Goal: Task Accomplishment & Management: Use online tool/utility

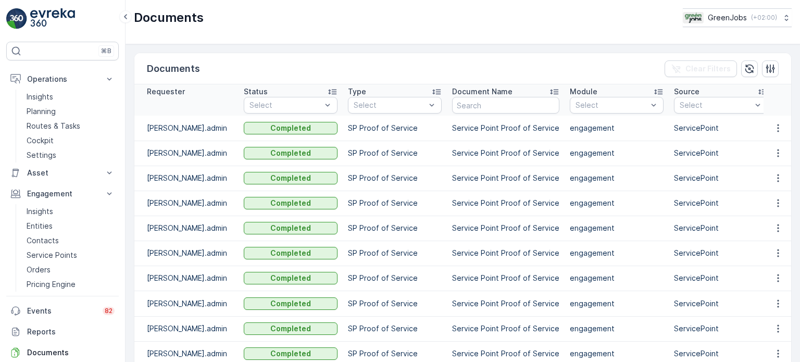
scroll to position [51, 0]
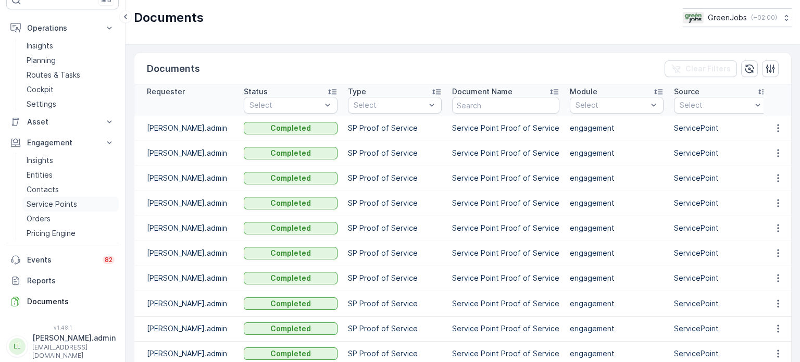
click at [65, 202] on p "Service Points" at bounding box center [52, 204] width 51 height 10
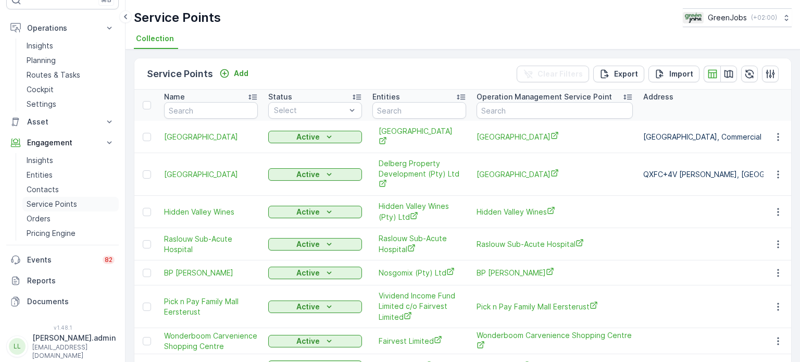
click at [52, 199] on p "Service Points" at bounding box center [52, 204] width 51 height 10
click at [510, 112] on input "text" at bounding box center [555, 110] width 156 height 17
type input "riverla"
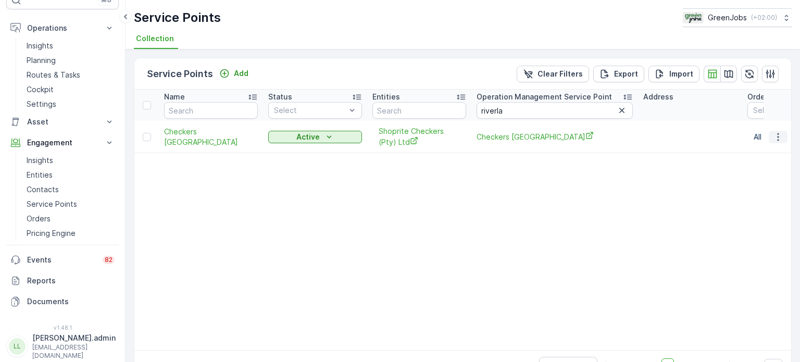
click at [773, 134] on icon "button" at bounding box center [778, 137] width 10 height 10
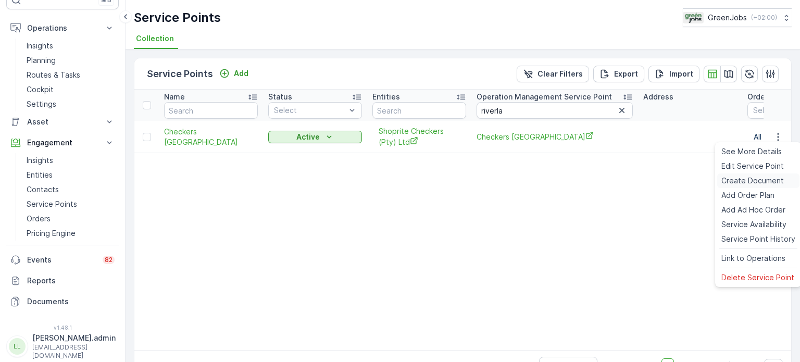
click at [739, 181] on span "Create Document" at bounding box center [752, 181] width 62 height 10
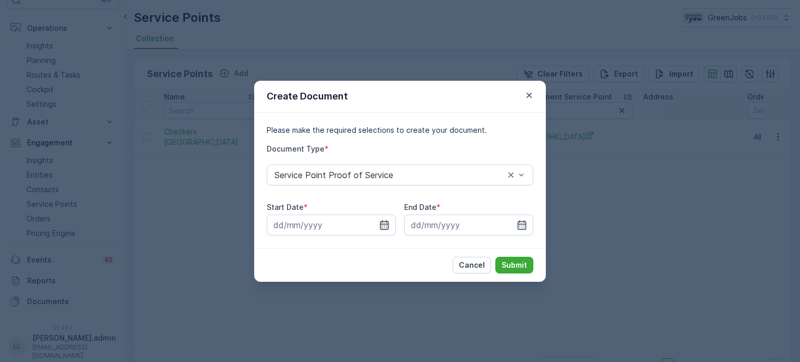
click at [385, 223] on icon "button" at bounding box center [384, 225] width 10 height 10
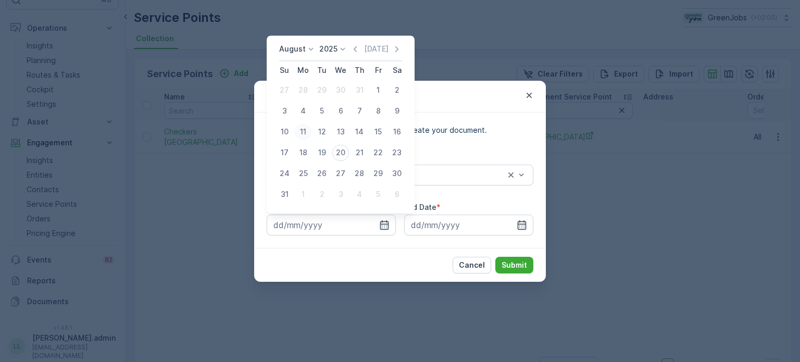
click at [305, 130] on div "11" at bounding box center [303, 131] width 17 height 17
type input "[DATE]"
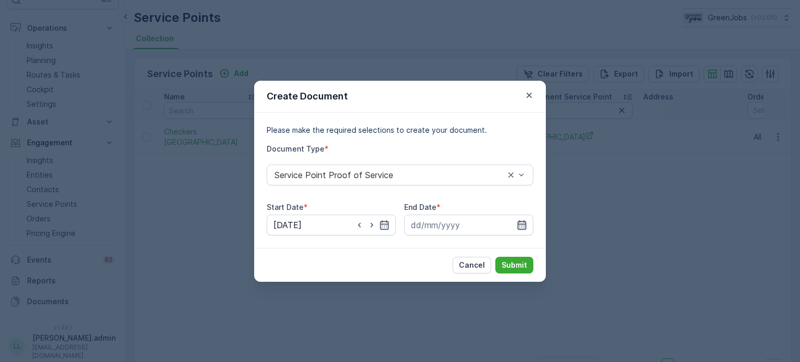
click at [521, 222] on icon "button" at bounding box center [522, 225] width 10 height 10
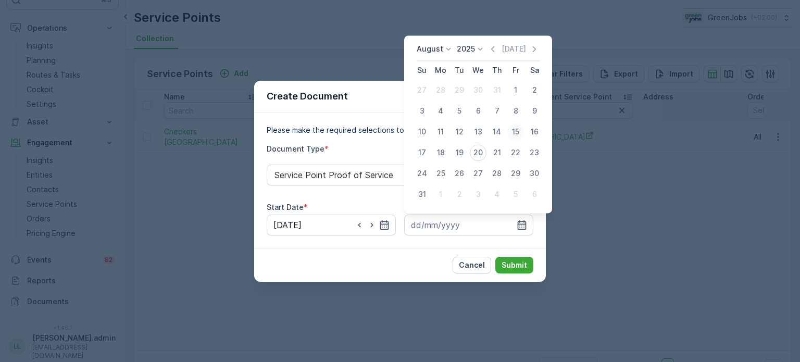
click at [518, 131] on div "15" at bounding box center [515, 131] width 17 height 17
type input "[DATE]"
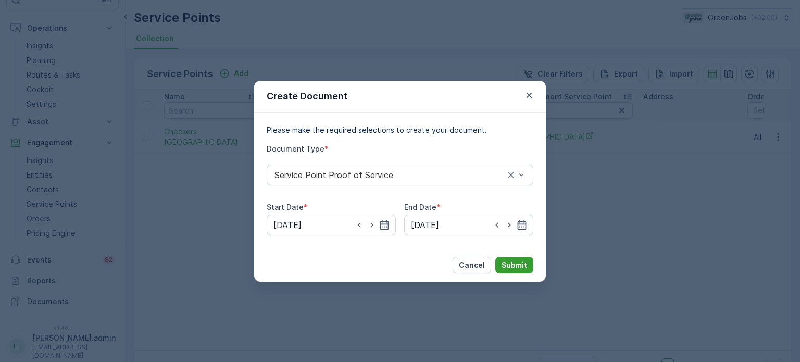
click at [519, 265] on p "Submit" at bounding box center [515, 265] width 26 height 10
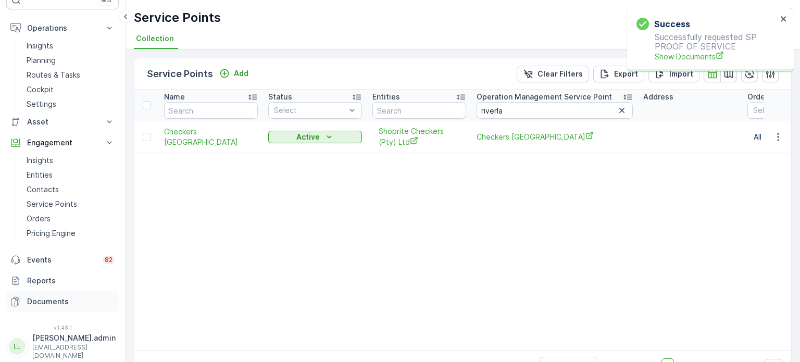
click at [48, 300] on p "Documents" at bounding box center [70, 301] width 87 height 10
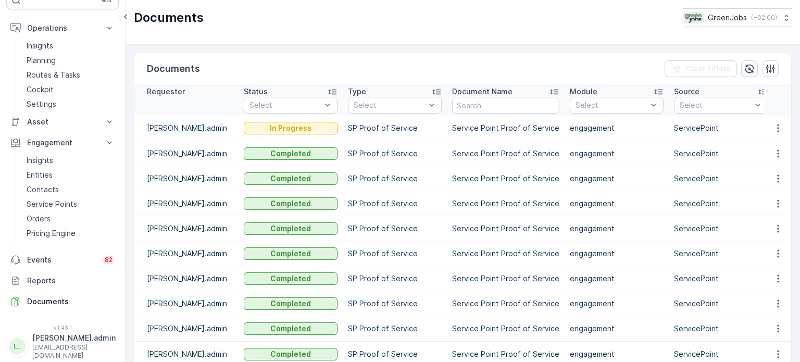
click at [748, 68] on icon "button" at bounding box center [749, 69] width 10 height 10
click at [769, 131] on button "button" at bounding box center [778, 128] width 19 height 12
click at [769, 148] on span "See Details" at bounding box center [775, 143] width 40 height 10
click at [69, 72] on p "Routes & Tasks" at bounding box center [54, 75] width 54 height 10
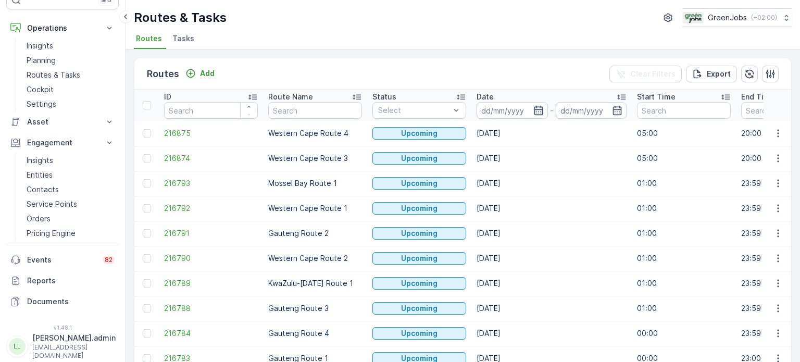
click at [537, 109] on icon "button" at bounding box center [538, 110] width 10 height 10
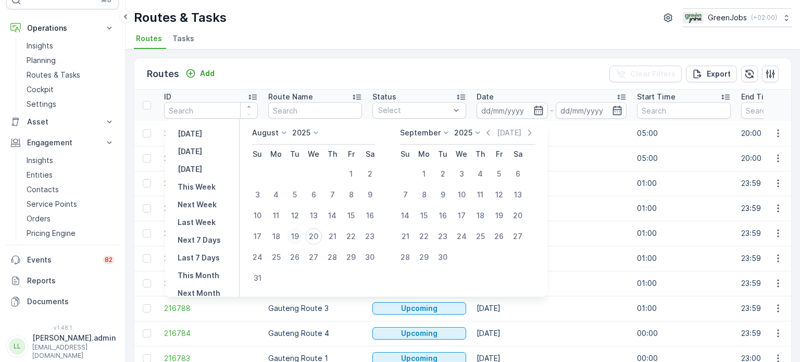
click at [300, 235] on div "19" at bounding box center [294, 236] width 17 height 17
type input "[DATE]"
click at [300, 235] on div "19" at bounding box center [294, 236] width 17 height 17
type input "[DATE]"
click at [300, 235] on div "19" at bounding box center [294, 236] width 17 height 17
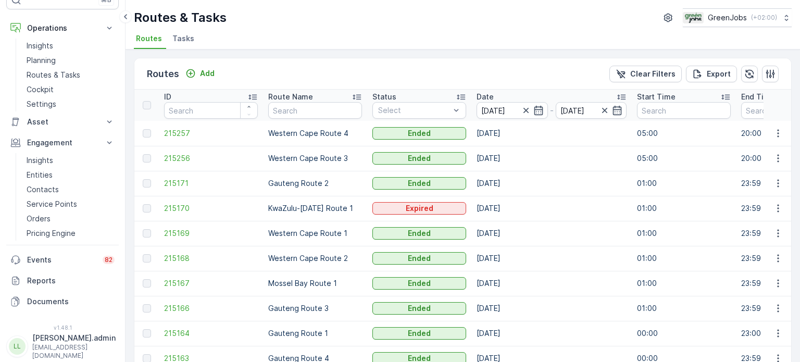
scroll to position [52, 0]
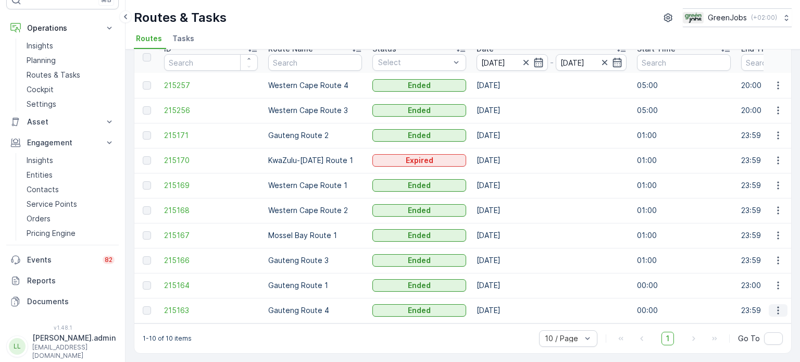
click at [773, 305] on icon "button" at bounding box center [778, 310] width 10 height 10
click at [737, 321] on span "See More Details" at bounding box center [753, 321] width 60 height 10
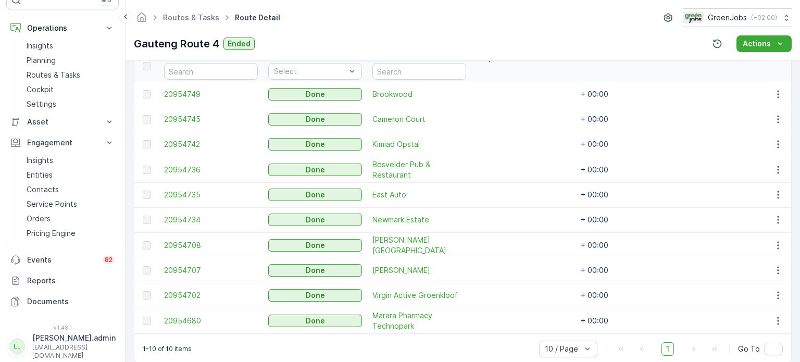
scroll to position [312, 0]
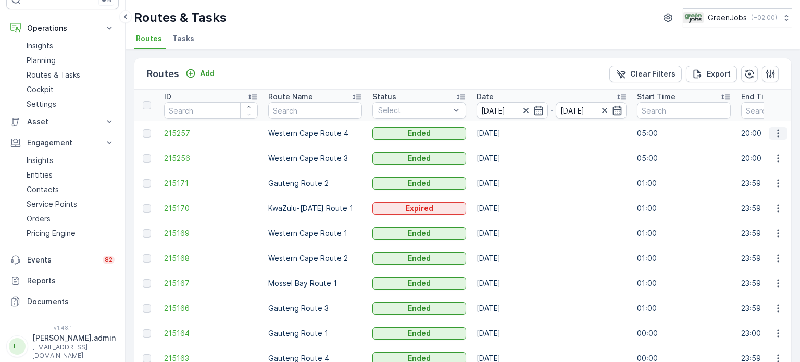
drag, startPoint x: 779, startPoint y: 129, endPoint x: 769, endPoint y: 136, distance: 12.4
click at [779, 130] on icon "button" at bounding box center [778, 133] width 10 height 10
click at [744, 148] on span "See More Details" at bounding box center [753, 148] width 60 height 10
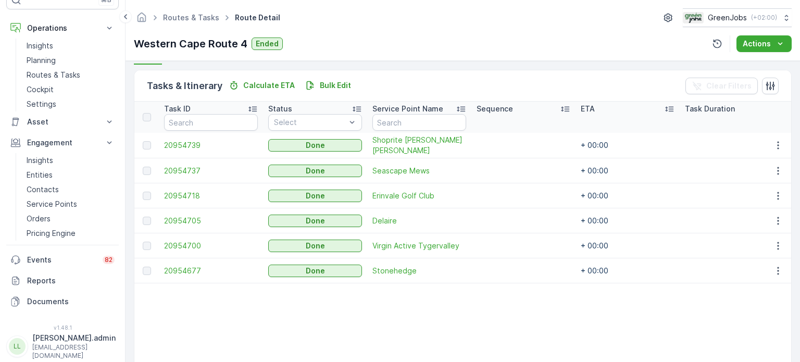
scroll to position [260, 0]
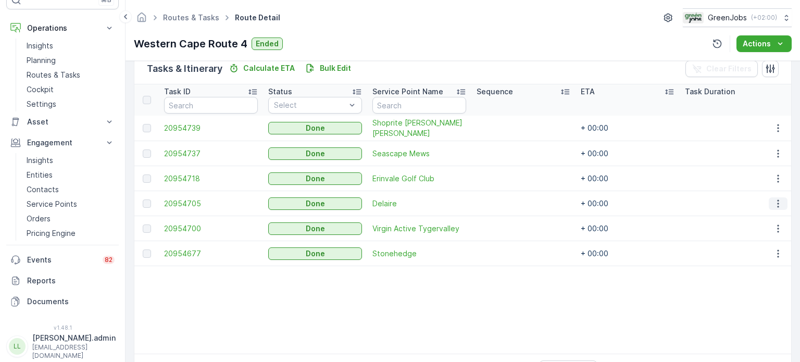
click at [773, 199] on icon "button" at bounding box center [778, 203] width 10 height 10
click at [746, 216] on span "See More Details" at bounding box center [765, 218] width 60 height 10
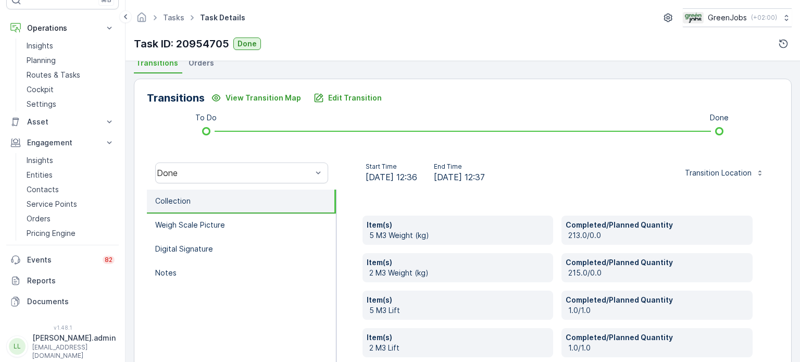
scroll to position [190, 0]
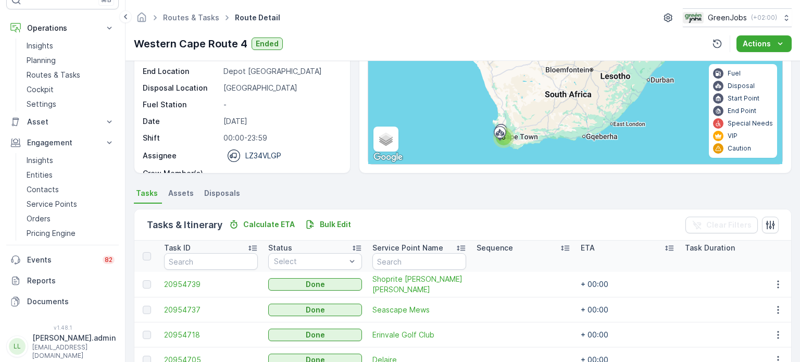
scroll to position [208, 0]
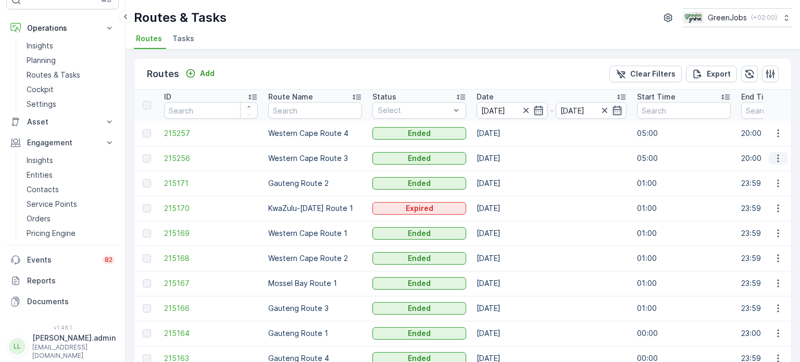
click at [773, 159] on icon "button" at bounding box center [778, 158] width 10 height 10
click at [734, 172] on span "See More Details" at bounding box center [753, 173] width 60 height 10
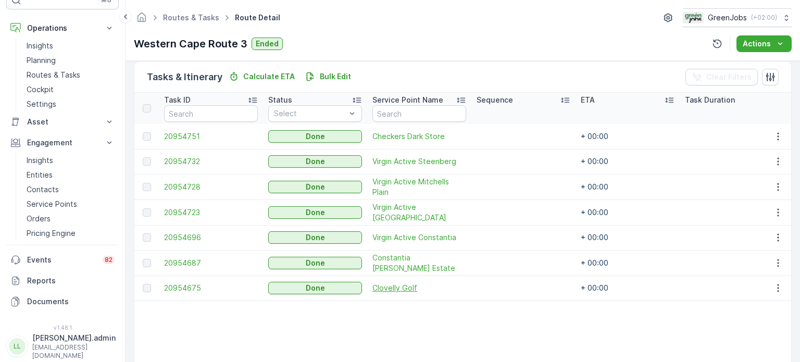
scroll to position [260, 0]
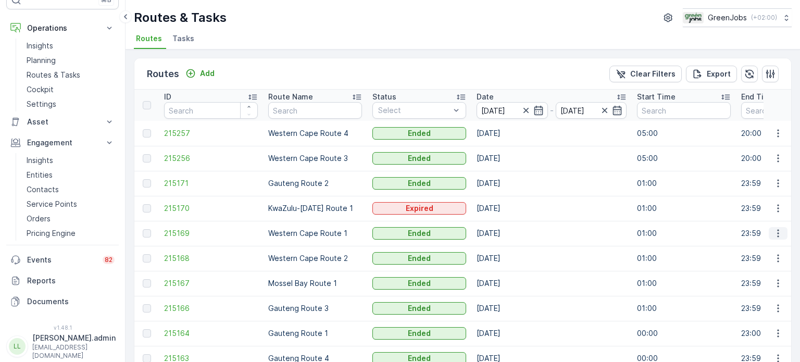
click at [778, 229] on icon "button" at bounding box center [778, 233] width 10 height 10
click at [751, 248] on span "See More Details" at bounding box center [753, 248] width 60 height 10
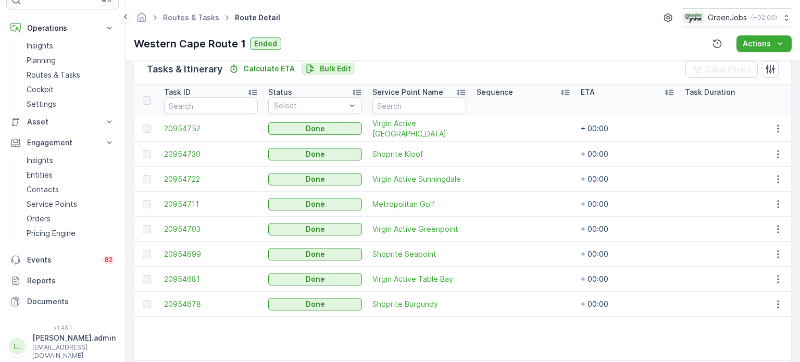
scroll to position [260, 0]
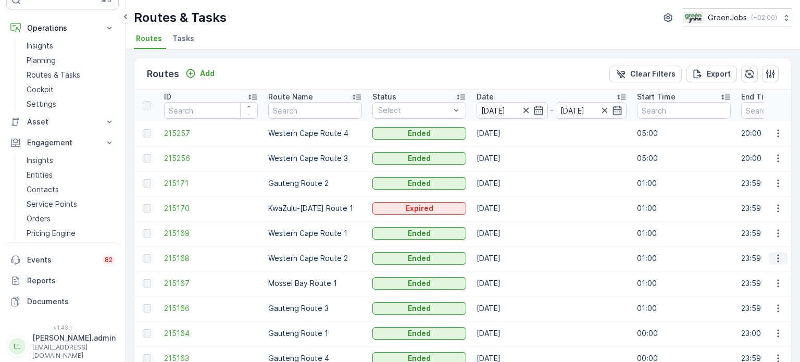
click at [775, 258] on icon "button" at bounding box center [778, 258] width 10 height 10
click at [758, 268] on span "See More Details" at bounding box center [753, 273] width 60 height 10
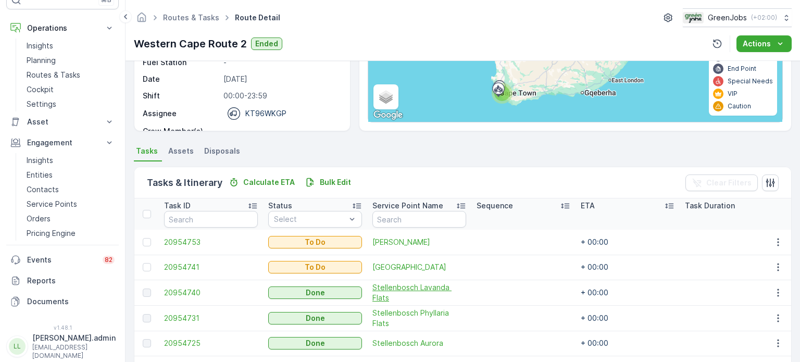
scroll to position [156, 0]
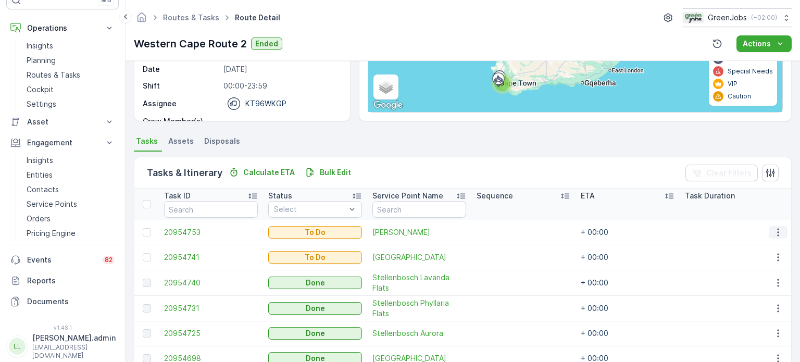
click at [777, 232] on icon "button" at bounding box center [778, 232] width 2 height 8
click at [761, 245] on span "See More Details" at bounding box center [756, 247] width 60 height 10
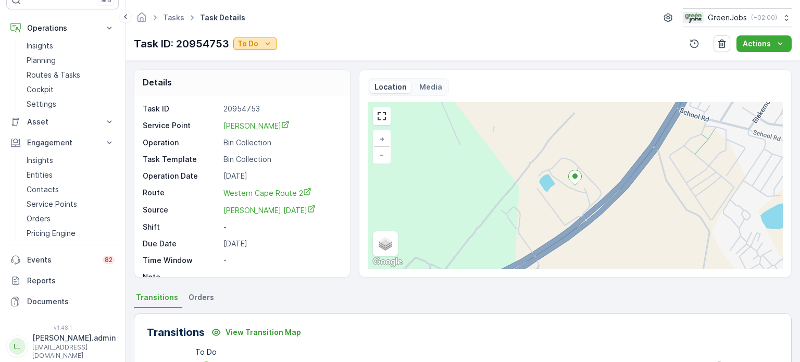
click at [240, 44] on p "To Do" at bounding box center [247, 44] width 21 height 10
click at [247, 57] on span "Done" at bounding box center [249, 59] width 19 height 10
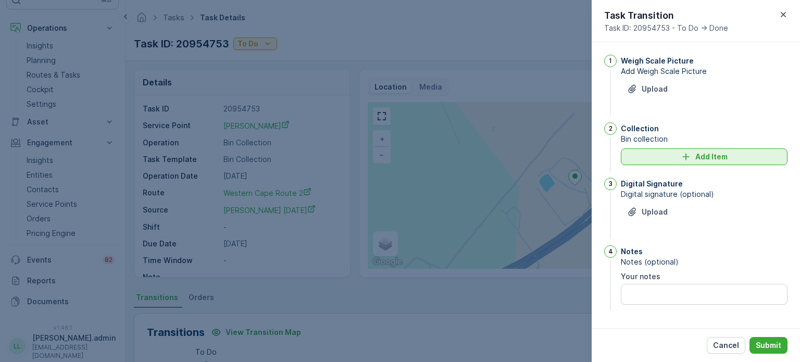
click at [666, 160] on div "Add Item" at bounding box center [704, 157] width 154 height 10
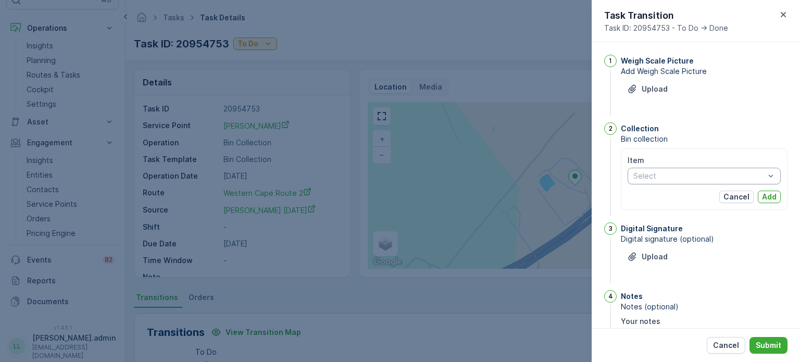
click at [649, 177] on div at bounding box center [698, 176] width 133 height 8
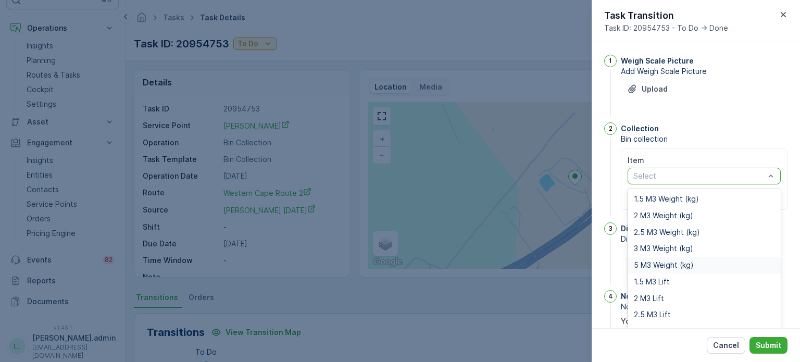
click at [648, 264] on span "5 M3 Weight (kg)" at bounding box center [664, 265] width 60 height 8
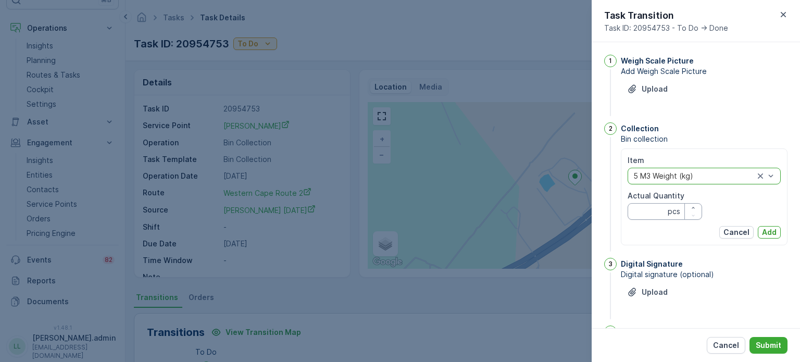
click at [647, 212] on Quantity "Actual Quantity" at bounding box center [665, 211] width 74 height 17
type Quantity "348"
click at [775, 233] on button "Add" at bounding box center [769, 232] width 23 height 12
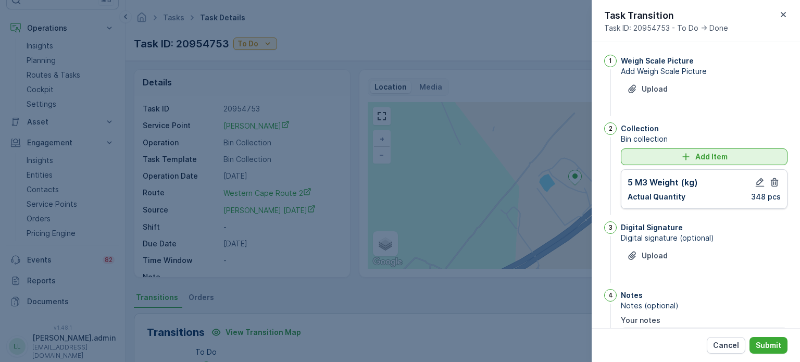
click at [645, 158] on div "Add Item" at bounding box center [704, 157] width 154 height 10
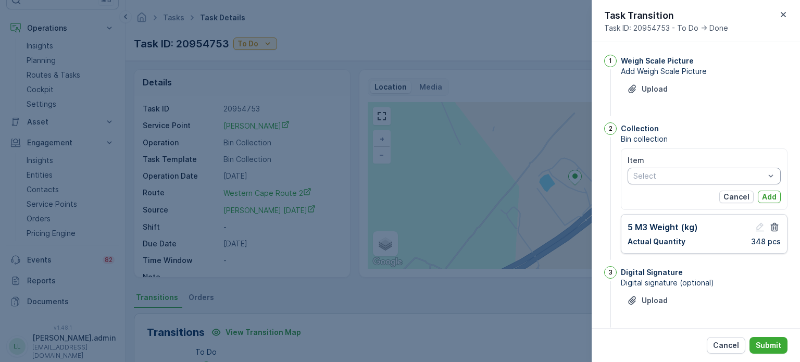
click at [646, 175] on div at bounding box center [698, 176] width 133 height 8
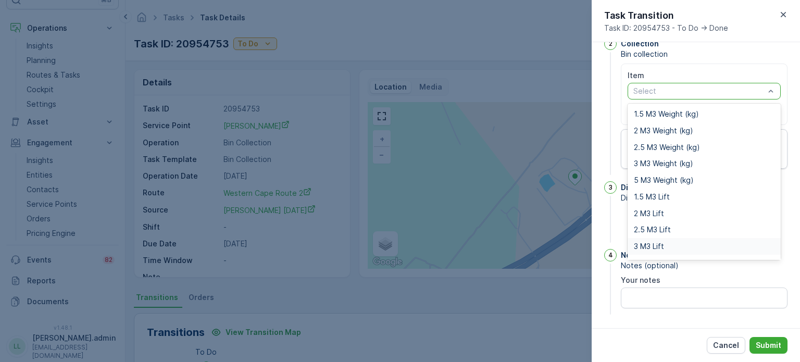
scroll to position [13, 0]
click at [642, 246] on span "5 M3 Lift" at bounding box center [649, 250] width 31 height 8
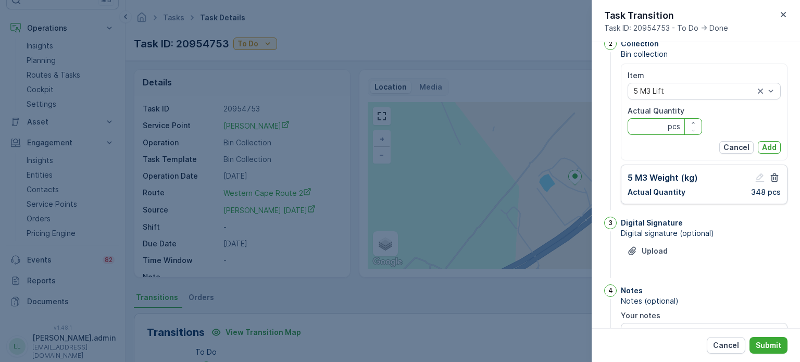
click at [636, 126] on Quantity "Actual Quantity" at bounding box center [665, 126] width 74 height 17
type Quantity "0"
click at [775, 146] on button "Add" at bounding box center [769, 147] width 23 height 12
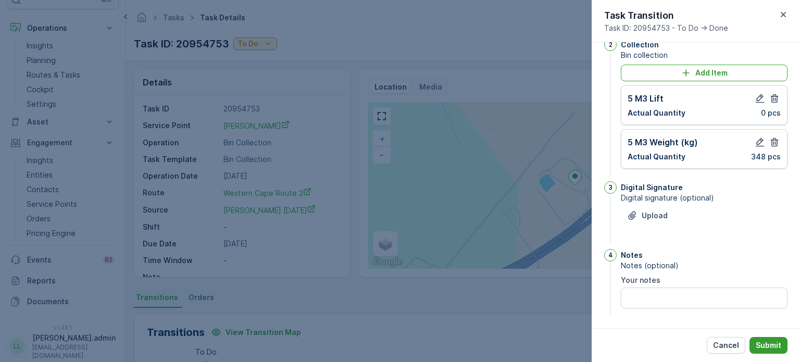
click at [773, 343] on p "Submit" at bounding box center [769, 345] width 26 height 10
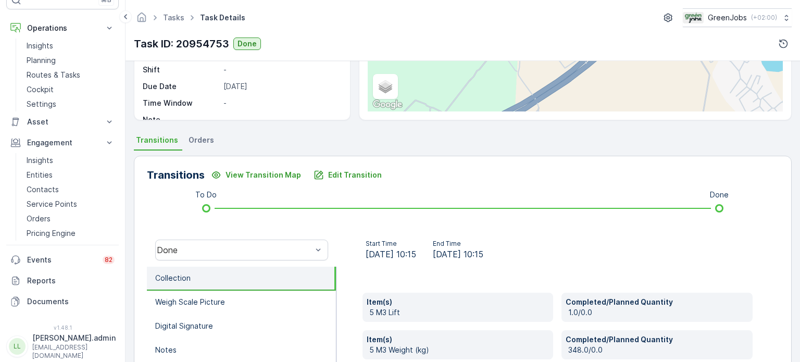
scroll to position [208, 0]
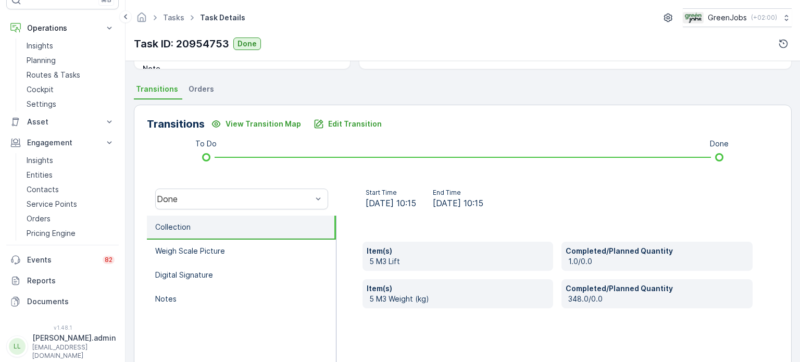
click at [202, 85] on span "Orders" at bounding box center [202, 89] width 26 height 10
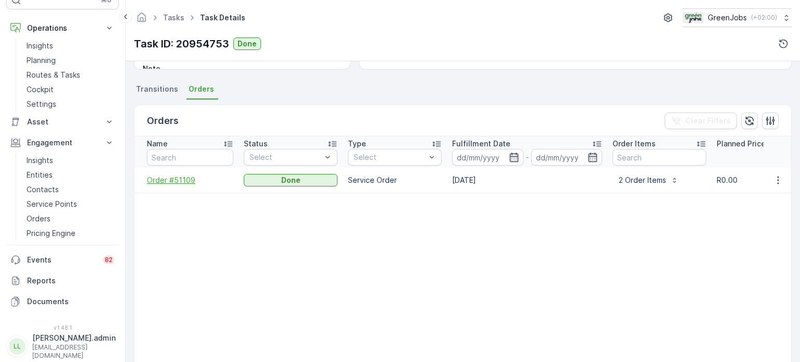
click at [174, 181] on span "Order #51109" at bounding box center [190, 180] width 86 height 10
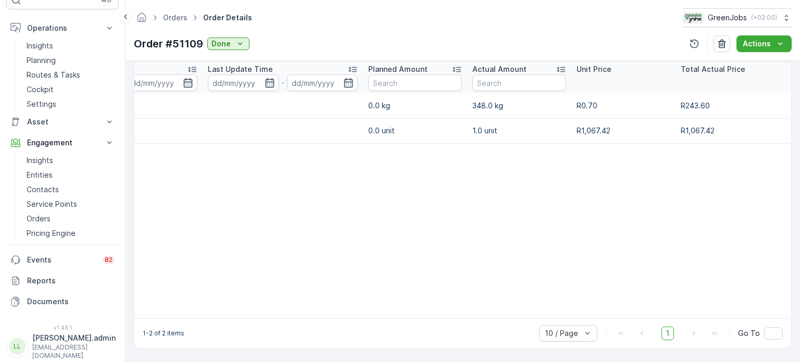
scroll to position [0, 199]
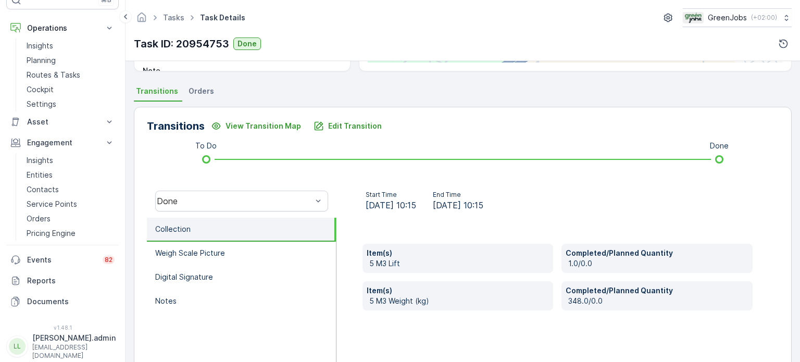
scroll to position [208, 0]
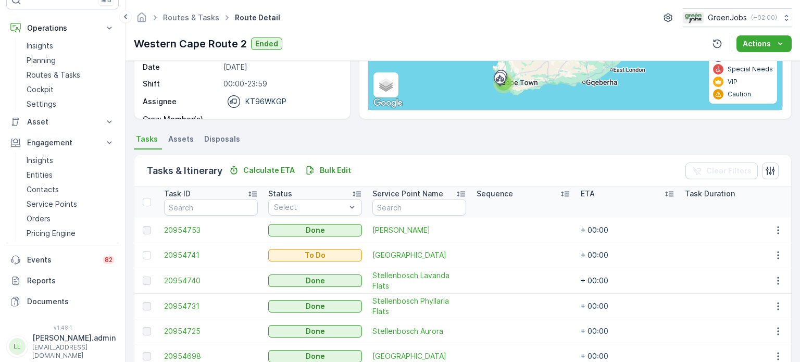
scroll to position [208, 0]
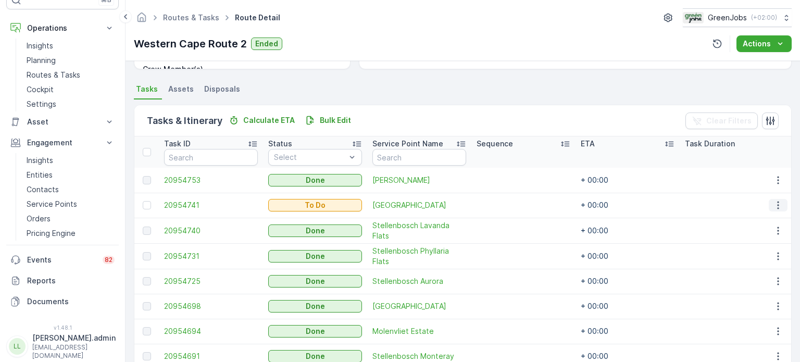
click at [774, 204] on icon "button" at bounding box center [778, 205] width 10 height 10
click at [770, 220] on span "See More Details" at bounding box center [756, 220] width 60 height 10
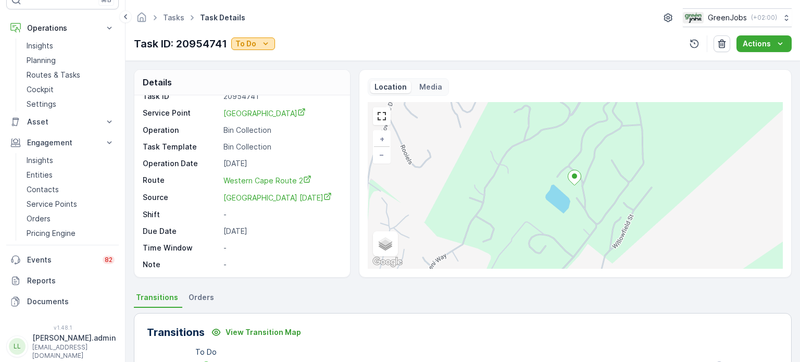
click at [246, 45] on p "To Do" at bounding box center [245, 44] width 21 height 10
click at [247, 58] on span "Done" at bounding box center [246, 59] width 19 height 10
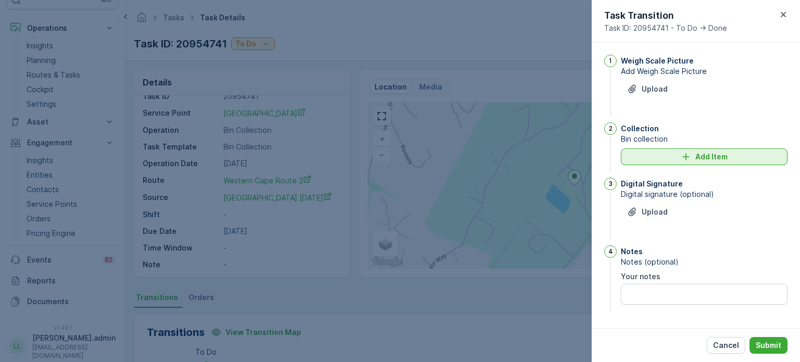
click at [711, 159] on p "Add Item" at bounding box center [711, 157] width 32 height 10
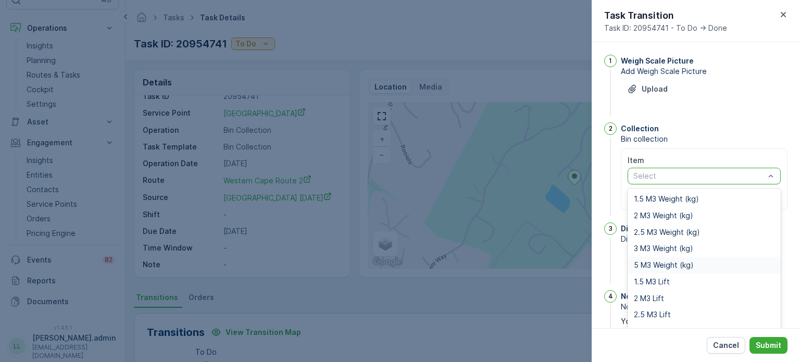
click at [652, 263] on span "5 M3 Weight (kg)" at bounding box center [664, 265] width 60 height 8
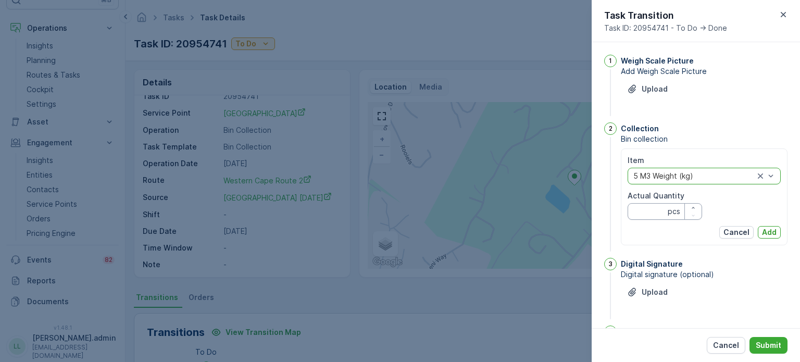
click at [652, 208] on Quantity "Actual Quantity" at bounding box center [665, 211] width 74 height 17
type Quantity "459"
click at [768, 233] on p "Add" at bounding box center [769, 232] width 15 height 10
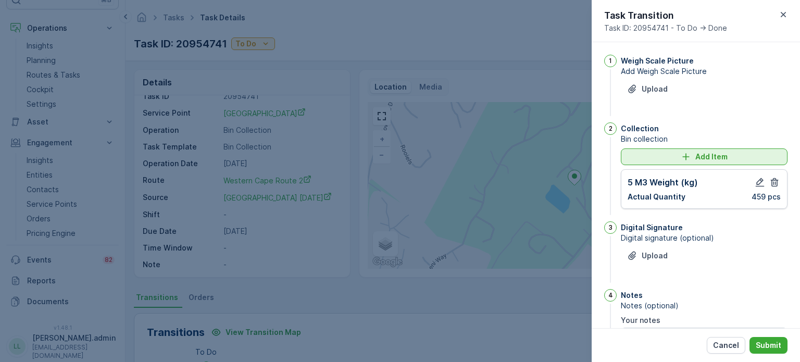
click at [648, 155] on div "Add Item" at bounding box center [704, 157] width 154 height 10
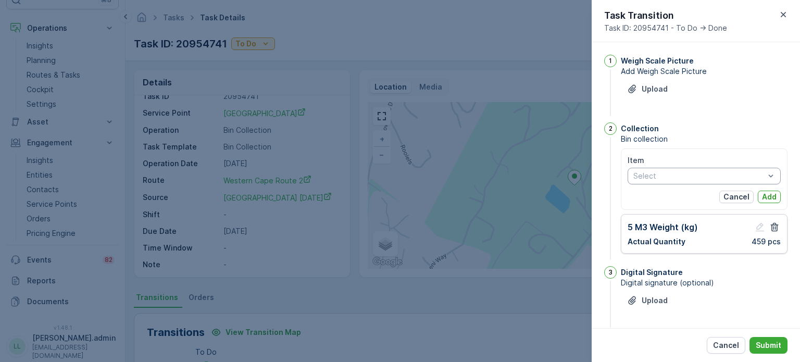
click at [645, 174] on div at bounding box center [698, 176] width 133 height 8
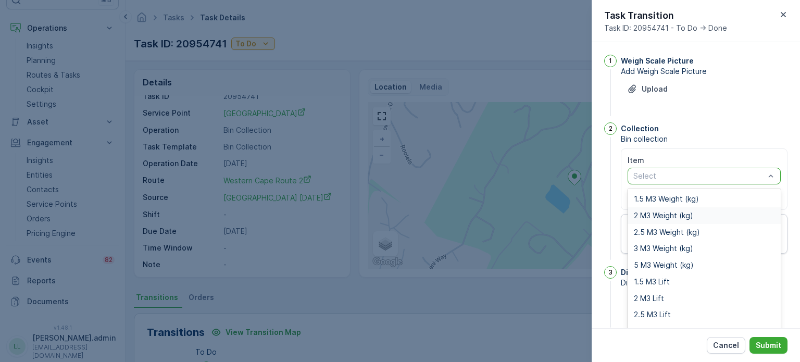
click at [652, 209] on div "2 M3 Weight (kg)" at bounding box center [704, 215] width 153 height 17
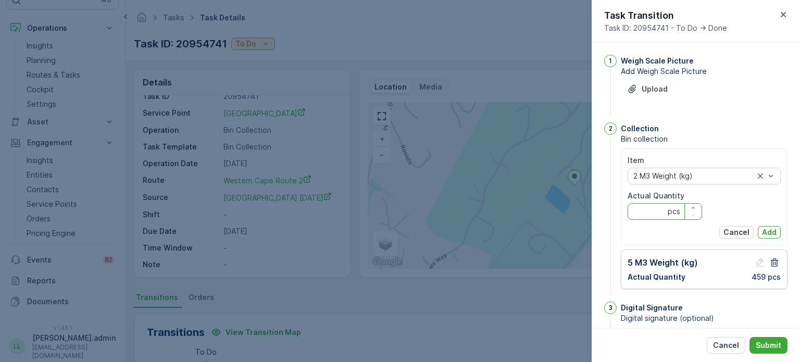
click at [640, 205] on Quantity "Actual Quantity" at bounding box center [665, 211] width 74 height 17
type Quantity "99"
click at [771, 231] on p "Add" at bounding box center [769, 232] width 15 height 10
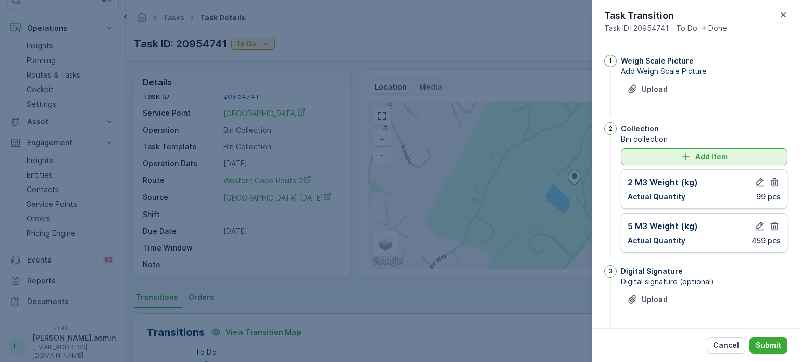
click at [664, 158] on div "Add Item" at bounding box center [704, 157] width 154 height 10
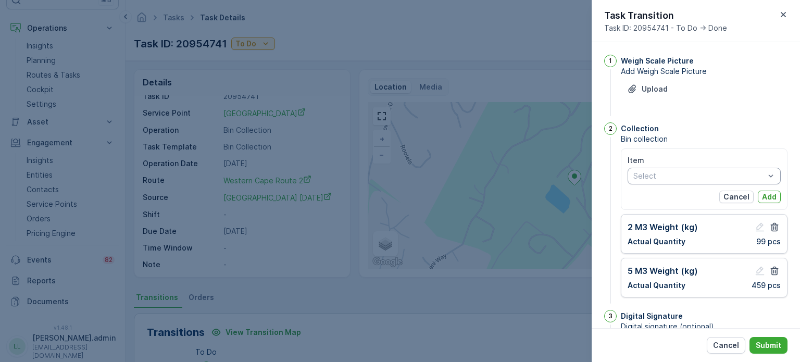
click at [647, 174] on div at bounding box center [698, 176] width 133 height 8
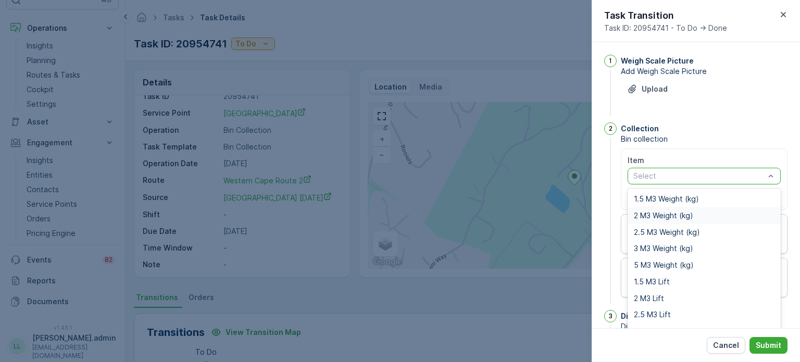
click at [649, 219] on div "2 M3 Weight (kg)" at bounding box center [704, 215] width 153 height 17
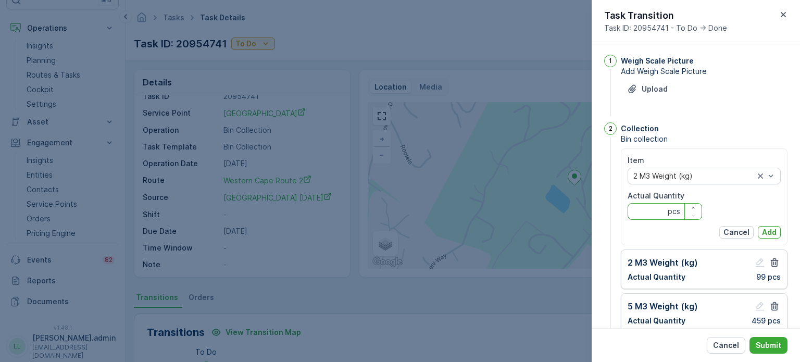
click at [641, 219] on Quantity "Actual Quantity" at bounding box center [665, 211] width 74 height 17
type Quantity "81"
click at [763, 231] on p "Add" at bounding box center [769, 232] width 15 height 10
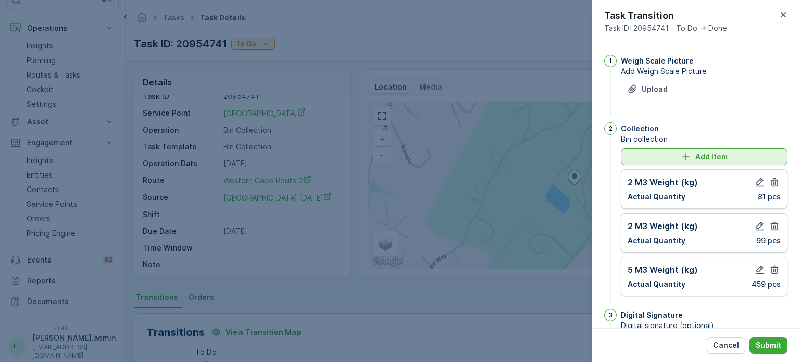
click at [709, 156] on p "Add Item" at bounding box center [711, 157] width 32 height 10
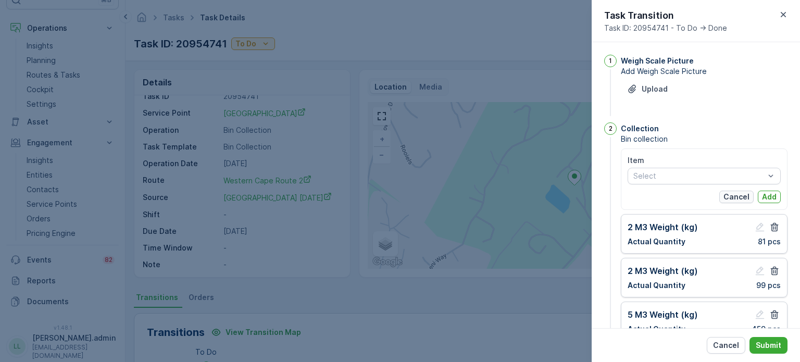
click at [733, 195] on p "Cancel" at bounding box center [736, 197] width 26 height 10
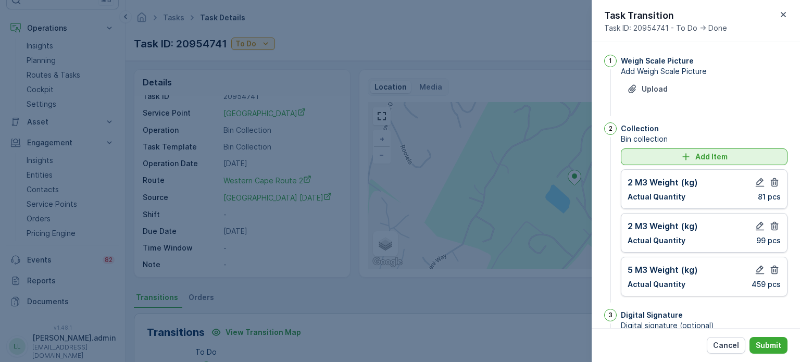
click at [681, 157] on icon "Add Item" at bounding box center [686, 157] width 10 height 10
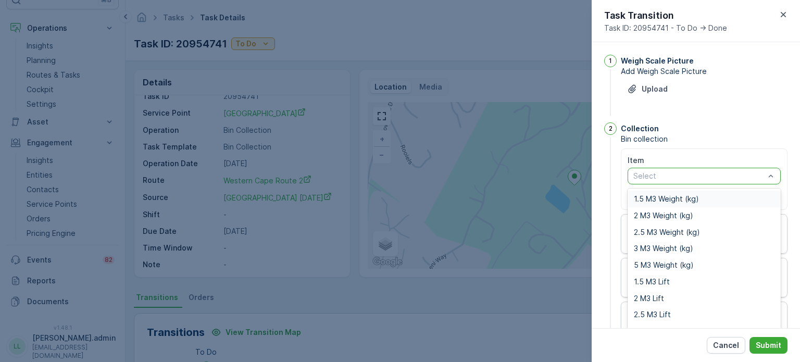
click at [663, 176] on div at bounding box center [698, 176] width 133 height 8
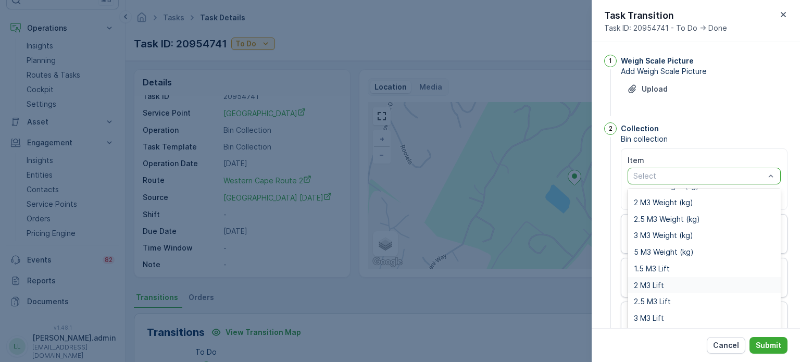
click at [649, 285] on span "2 M3 Lift" at bounding box center [649, 285] width 30 height 8
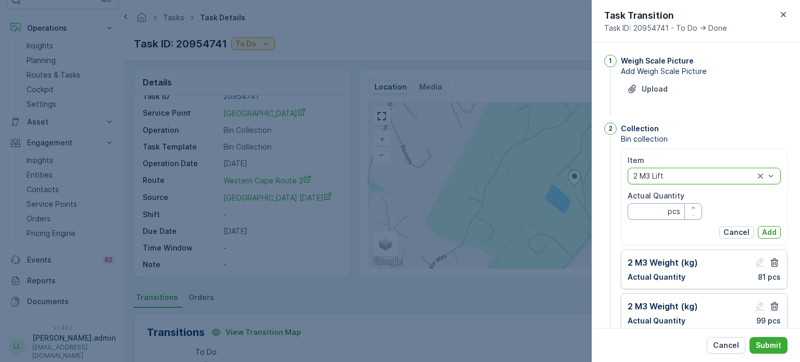
click at [648, 211] on Quantity "Actual Quantity" at bounding box center [665, 211] width 74 height 17
type Quantity "0"
click at [764, 233] on p "Add" at bounding box center [769, 232] width 15 height 10
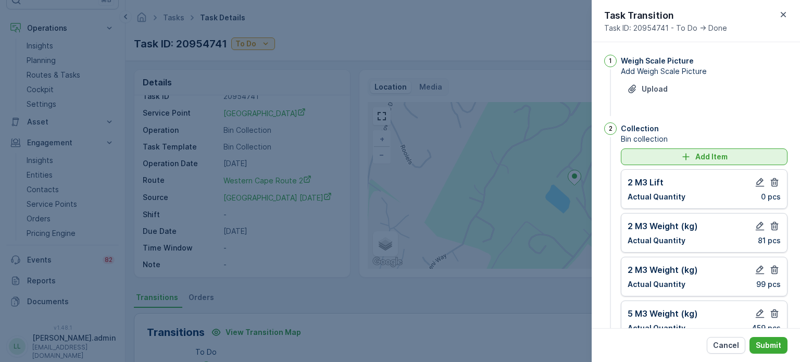
click at [673, 160] on div "Add Item" at bounding box center [704, 157] width 154 height 10
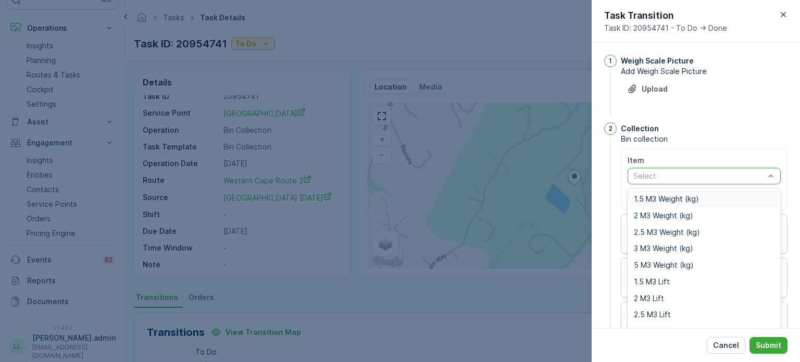
click at [679, 172] on div at bounding box center [698, 176] width 133 height 8
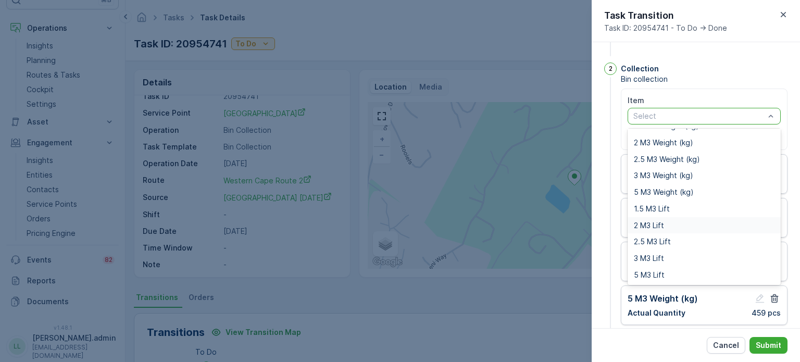
scroll to position [104, 0]
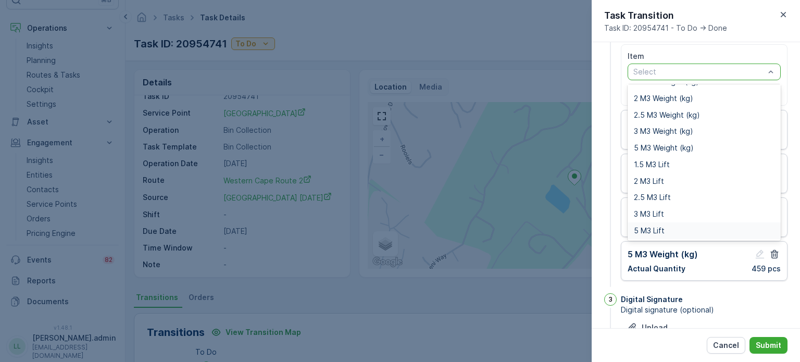
click at [657, 229] on span "5 M3 Lift" at bounding box center [649, 231] width 31 height 8
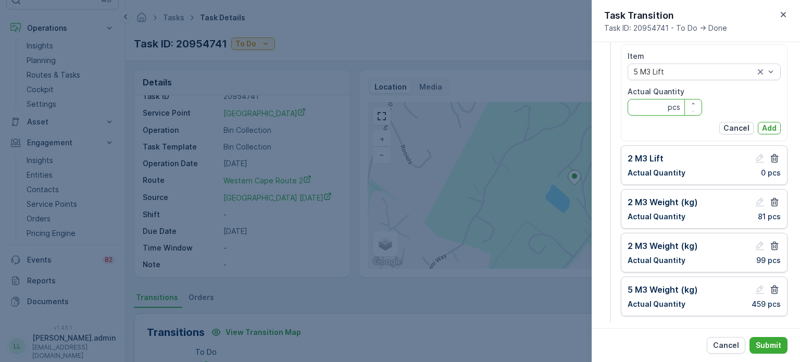
click at [645, 108] on Quantity "Actual Quantity" at bounding box center [665, 107] width 74 height 17
type Quantity "0"
click at [767, 126] on p "Add" at bounding box center [769, 128] width 15 height 10
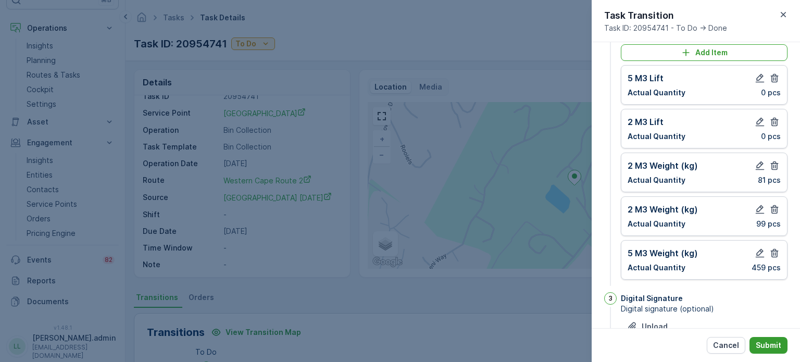
click at [767, 340] on p "Submit" at bounding box center [769, 345] width 26 height 10
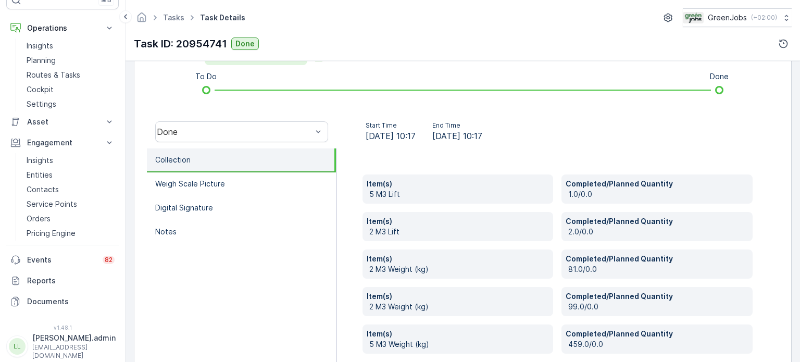
scroll to position [169, 0]
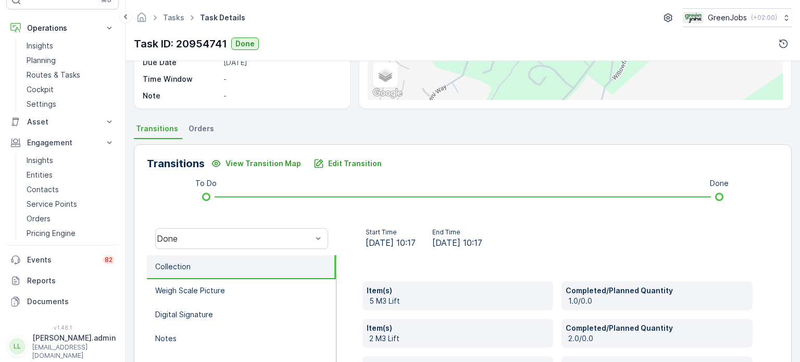
click at [200, 121] on li "Orders" at bounding box center [202, 130] width 32 height 18
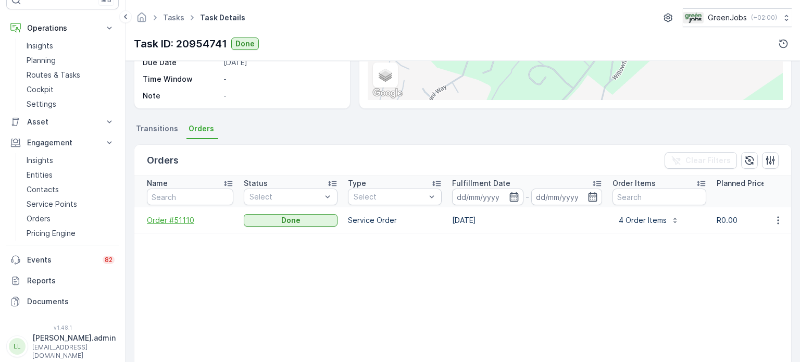
click at [177, 218] on span "Order #51110" at bounding box center [190, 220] width 86 height 10
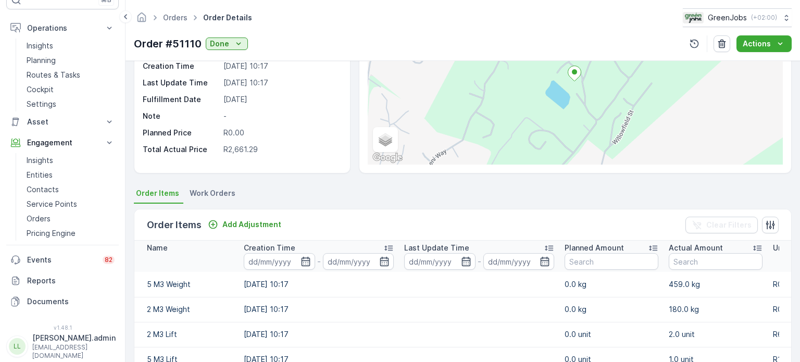
scroll to position [208, 0]
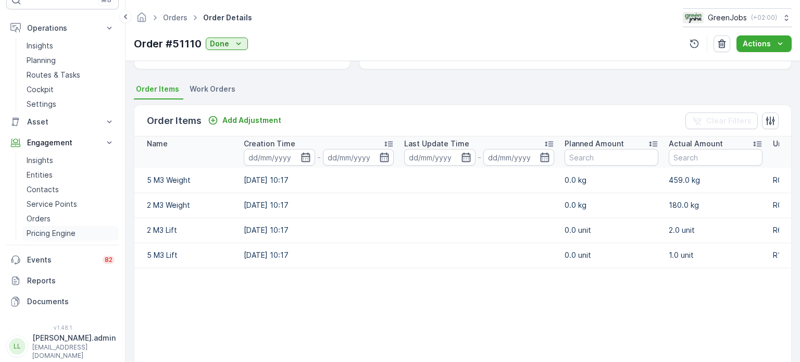
drag, startPoint x: 51, startPoint y: 235, endPoint x: 57, endPoint y: 231, distance: 7.5
click at [51, 235] on p "Pricing Engine" at bounding box center [51, 233] width 49 height 10
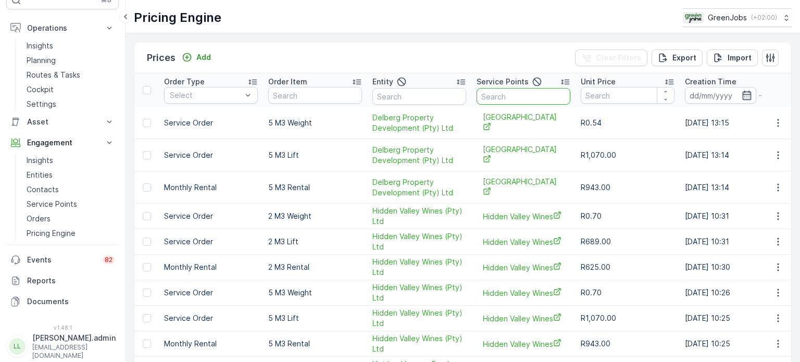
click at [483, 102] on input "text" at bounding box center [524, 96] width 94 height 17
type input "mulb"
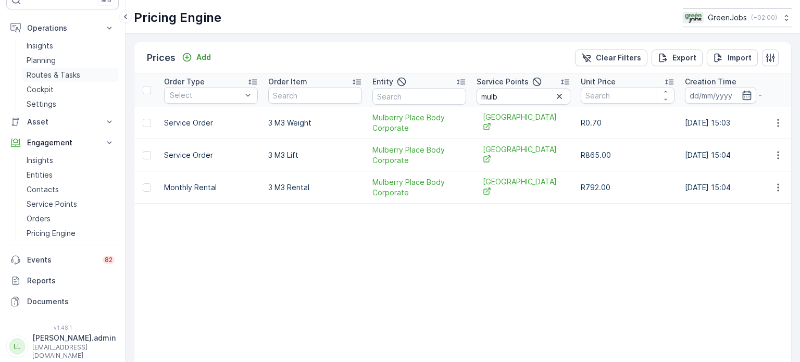
click at [54, 70] on p "Routes & Tasks" at bounding box center [54, 75] width 54 height 10
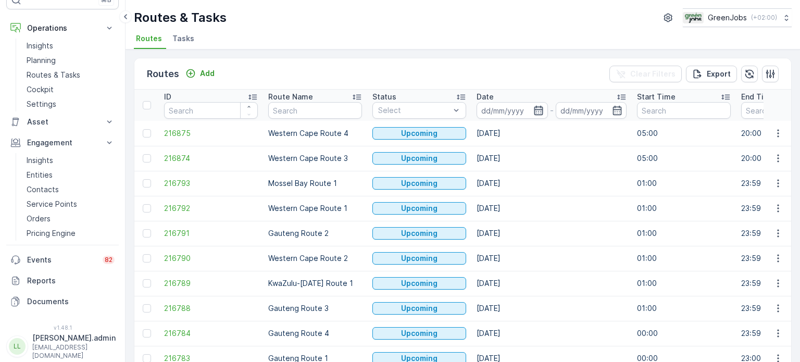
click at [537, 108] on icon "button" at bounding box center [538, 110] width 9 height 9
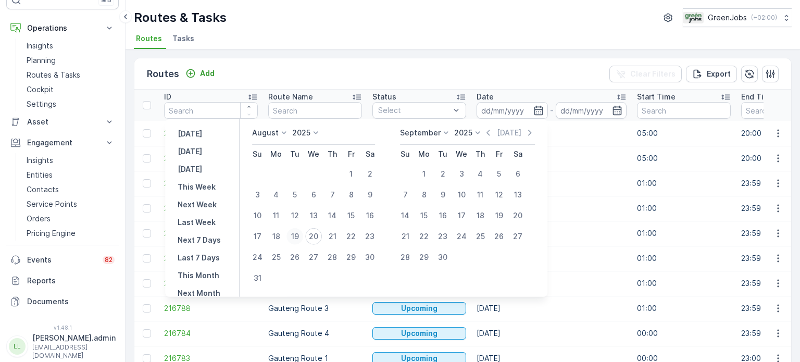
click at [297, 236] on div "19" at bounding box center [294, 236] width 17 height 17
type input "[DATE]"
click at [297, 236] on div "19" at bounding box center [294, 236] width 17 height 17
type input "[DATE]"
click at [298, 236] on div "19" at bounding box center [294, 236] width 17 height 17
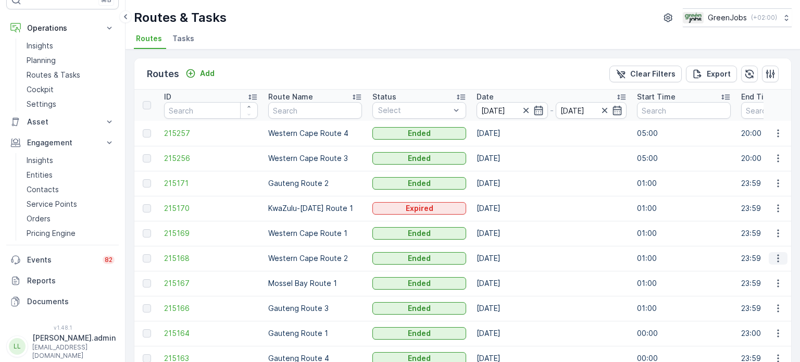
click at [774, 255] on icon "button" at bounding box center [778, 258] width 10 height 10
click at [753, 270] on span "See More Details" at bounding box center [753, 273] width 60 height 10
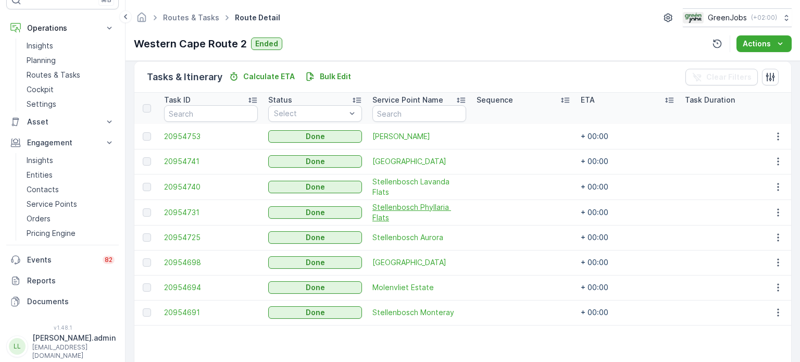
scroll to position [260, 0]
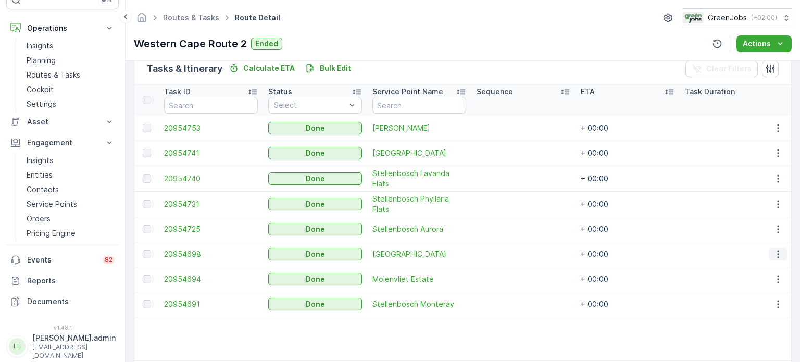
click at [777, 254] on icon "button" at bounding box center [778, 254] width 10 height 10
click at [752, 266] on span "See More Details" at bounding box center [765, 269] width 60 height 10
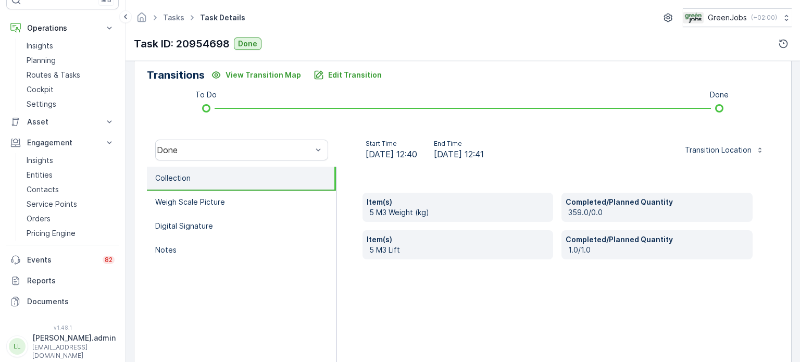
scroll to position [260, 0]
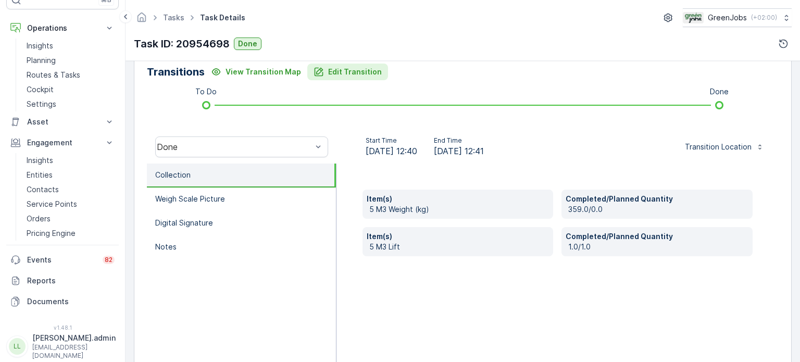
click at [363, 72] on p "Edit Transition" at bounding box center [355, 72] width 54 height 10
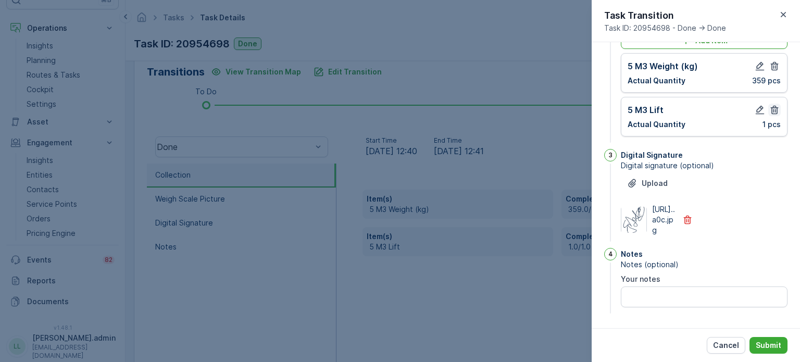
click at [769, 105] on icon "button" at bounding box center [774, 110] width 10 height 10
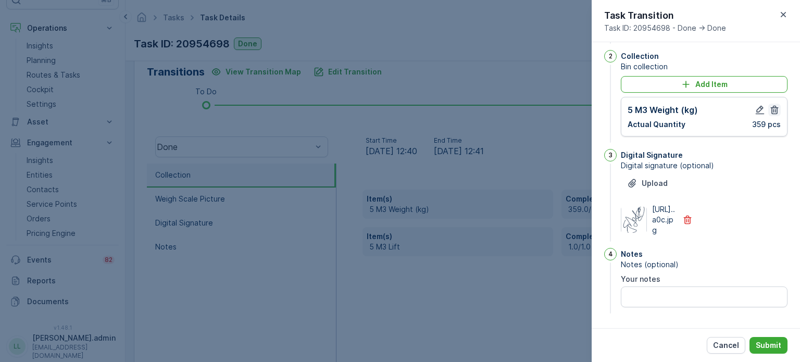
click at [770, 105] on icon "button" at bounding box center [774, 110] width 10 height 10
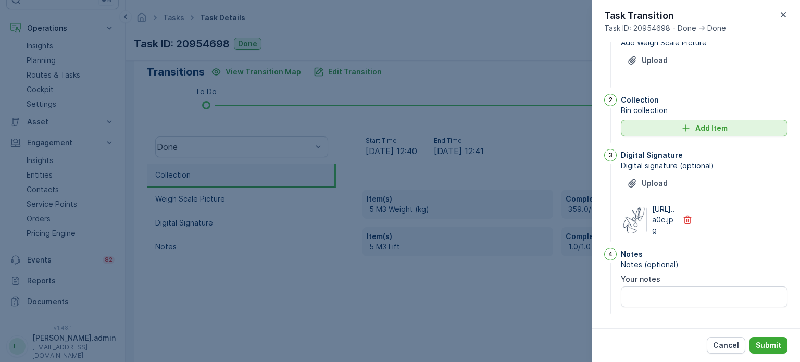
click at [675, 123] on div "Add Item" at bounding box center [704, 128] width 154 height 10
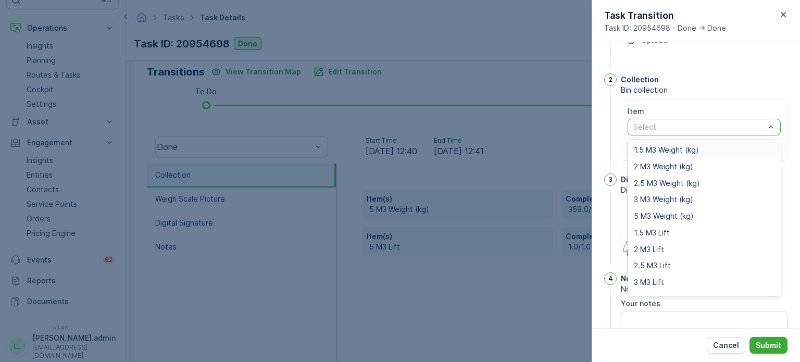
click at [657, 130] on div at bounding box center [698, 127] width 133 height 8
click at [649, 198] on span "3 M3 Weight (kg)" at bounding box center [663, 199] width 59 height 8
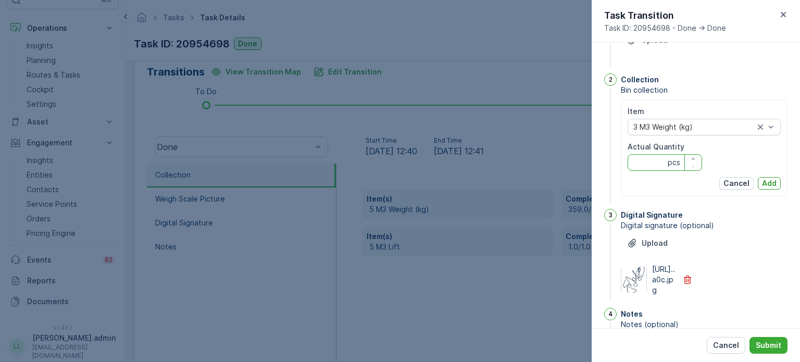
click at [648, 166] on Quantity "Actual Quantity" at bounding box center [665, 162] width 74 height 17
type Quantity "359"
click at [769, 180] on p "Add" at bounding box center [769, 183] width 15 height 10
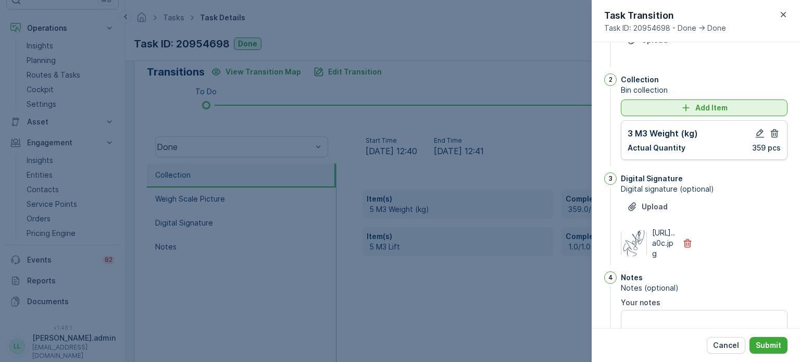
click at [673, 111] on div "Add Item" at bounding box center [704, 108] width 154 height 10
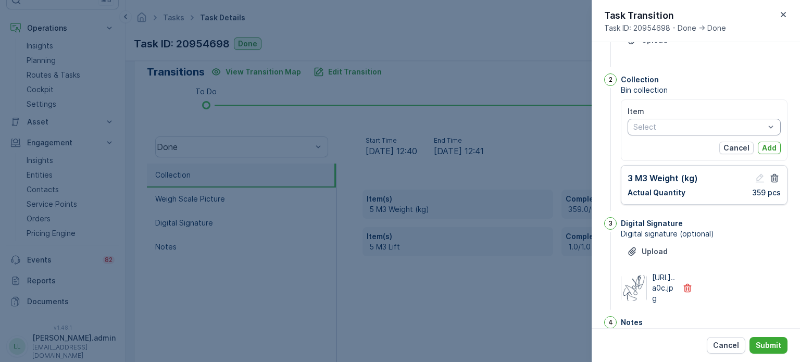
click at [673, 123] on div at bounding box center [698, 127] width 133 height 8
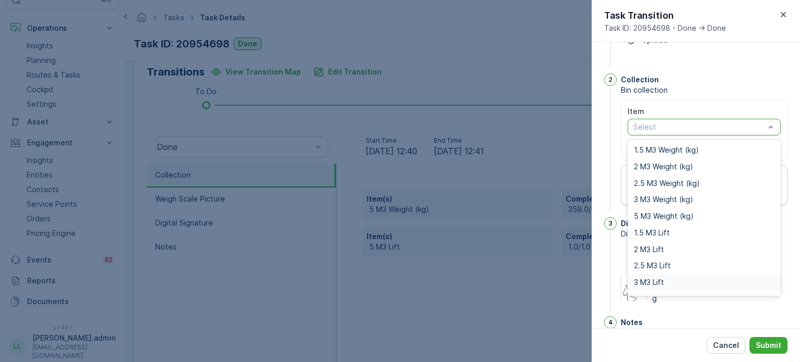
drag, startPoint x: 648, startPoint y: 277, endPoint x: 649, endPoint y: 260, distance: 17.2
click at [649, 277] on div "3 M3 Lift" at bounding box center [704, 282] width 153 height 17
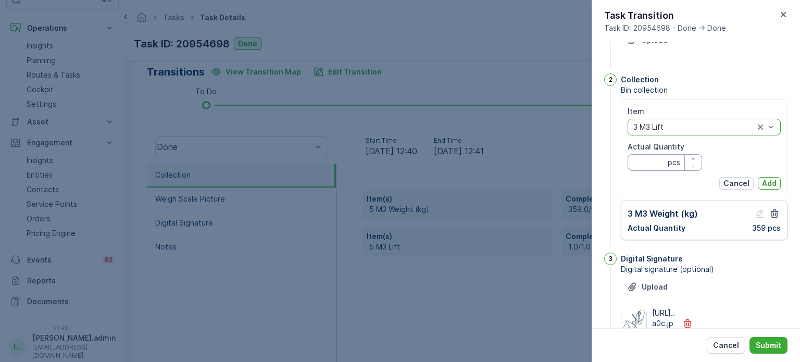
click at [642, 162] on Quantity "Actual Quantity" at bounding box center [665, 162] width 74 height 17
type Quantity "1"
click at [769, 183] on p "Add" at bounding box center [769, 183] width 15 height 10
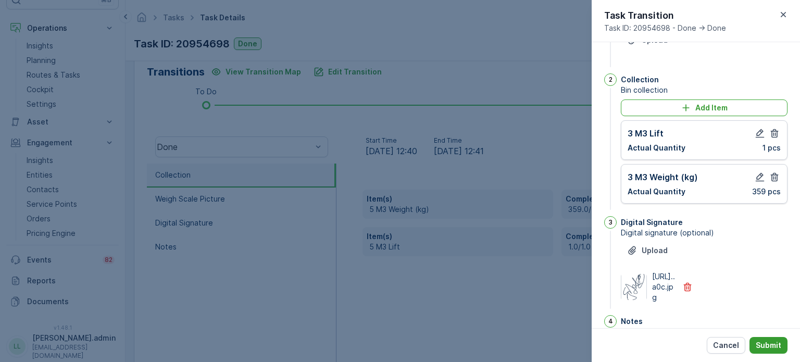
click at [773, 346] on p "Submit" at bounding box center [769, 345] width 26 height 10
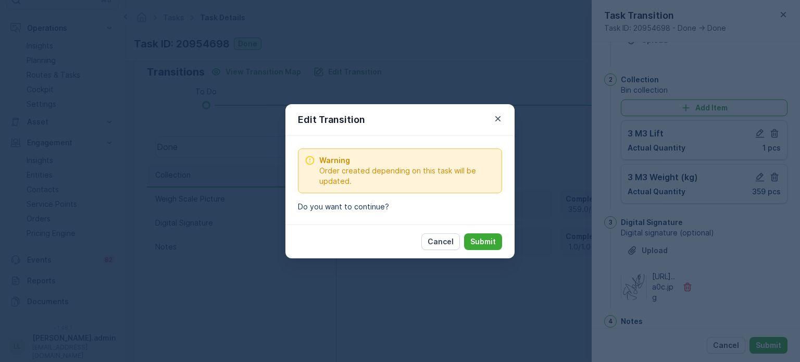
click at [477, 240] on p "Submit" at bounding box center [483, 241] width 26 height 10
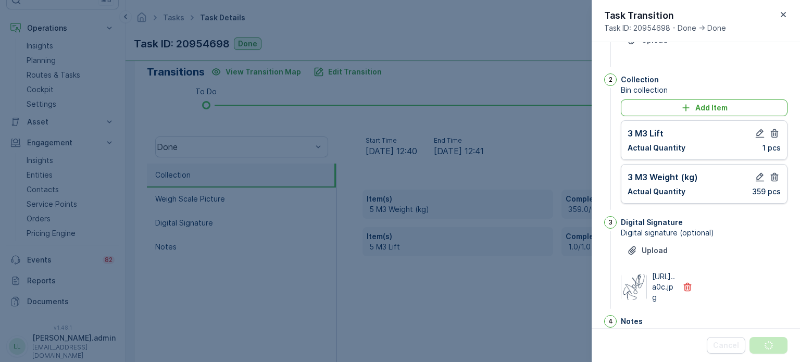
scroll to position [0, 0]
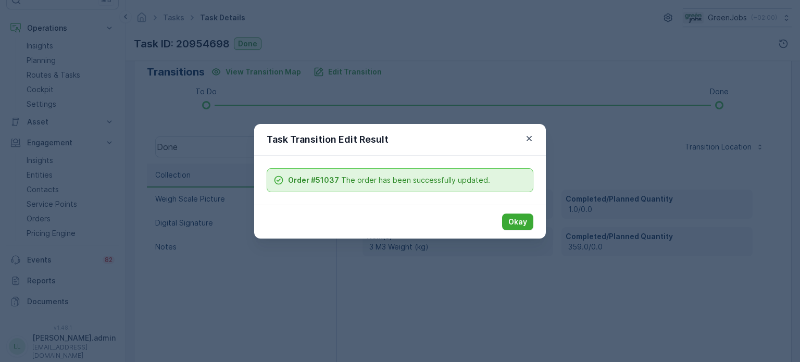
click at [517, 222] on p "Okay" at bounding box center [517, 222] width 19 height 10
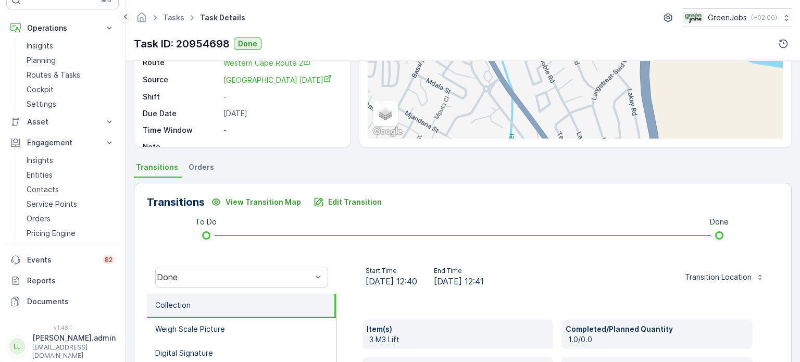
scroll to position [104, 0]
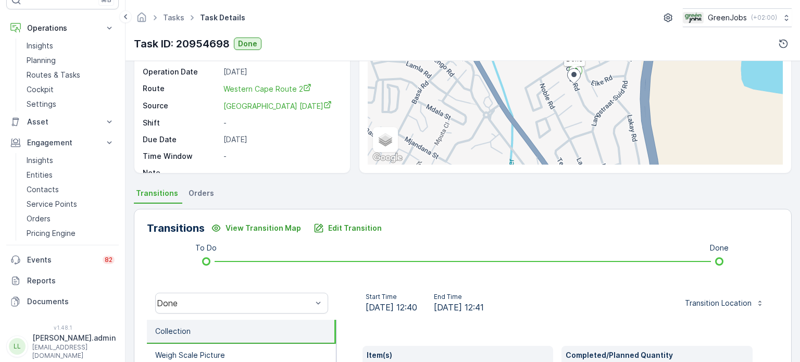
click at [204, 189] on span "Orders" at bounding box center [202, 193] width 26 height 10
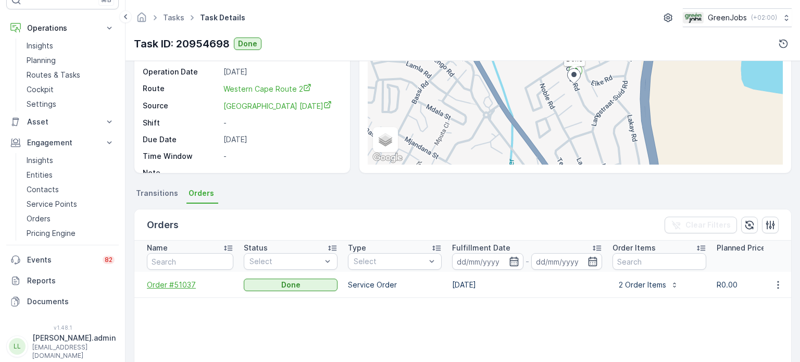
click at [177, 283] on span "Order #51037" at bounding box center [190, 285] width 86 height 10
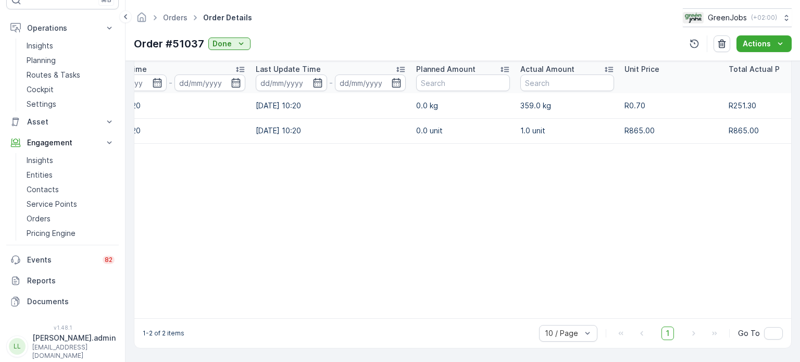
scroll to position [0, 199]
